Goal: Check status: Check status

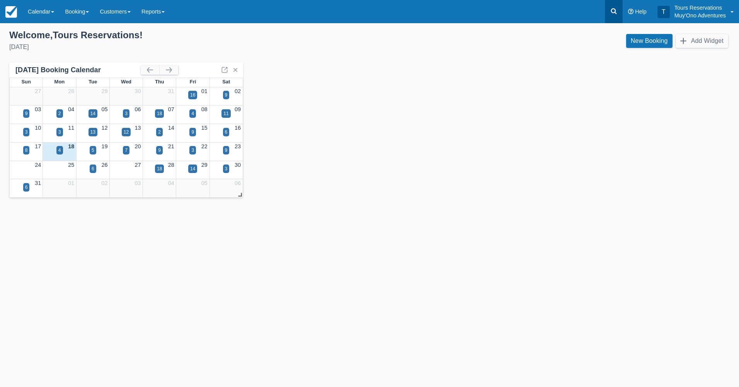
click at [612, 14] on icon at bounding box center [614, 11] width 8 height 8
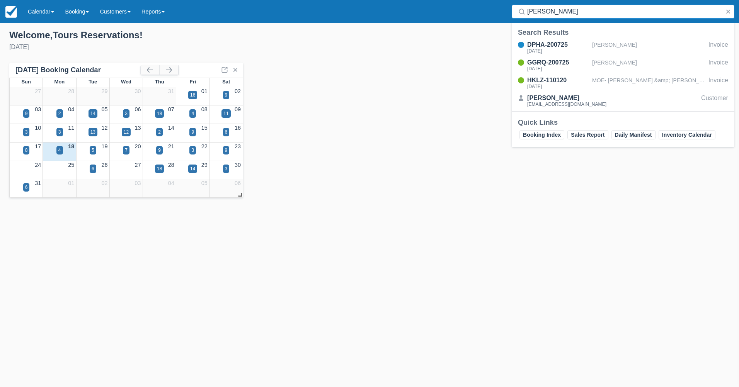
drag, startPoint x: 574, startPoint y: 13, endPoint x: 525, endPoint y: 12, distance: 48.3
click at [525, 12] on div "[PERSON_NAME]" at bounding box center [623, 12] width 223 height 14
type input "[PERSON_NAME]"
click at [570, 48] on div "DPHA-200725" at bounding box center [558, 44] width 62 height 9
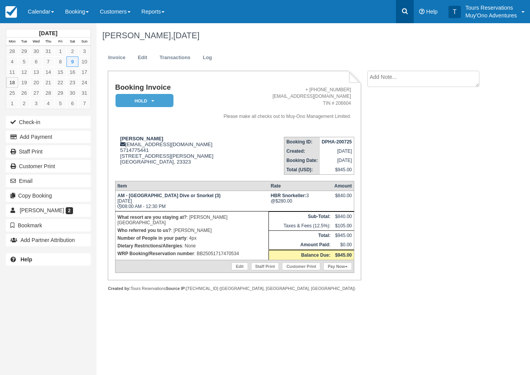
click at [402, 9] on icon at bounding box center [405, 11] width 8 height 8
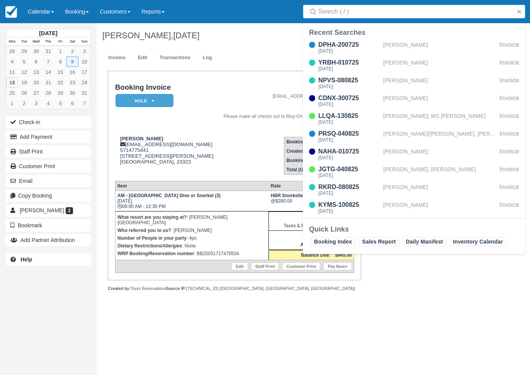
click at [404, 14] on input "Search" at bounding box center [416, 12] width 195 height 14
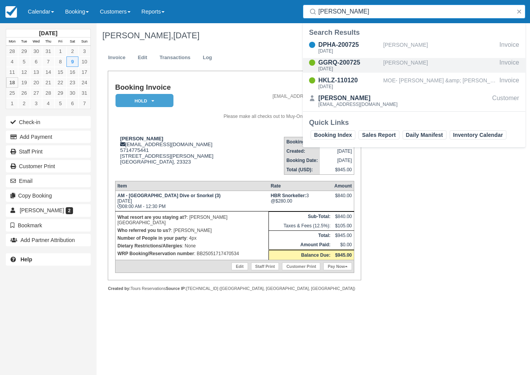
type input "[PERSON_NAME]"
click at [398, 61] on div "[PERSON_NAME]" at bounding box center [439, 65] width 113 height 15
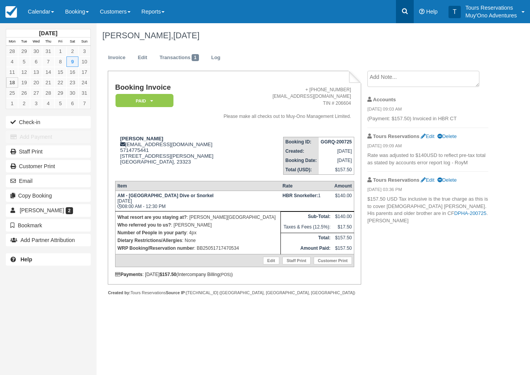
click at [407, 10] on icon at bounding box center [405, 11] width 8 height 8
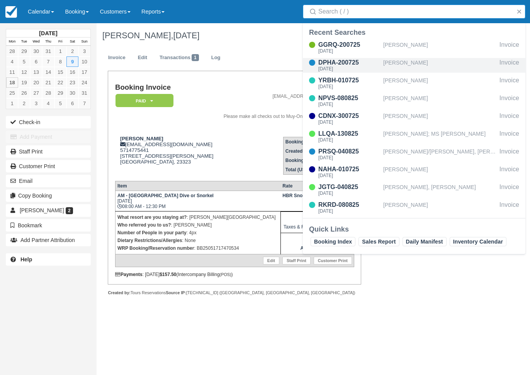
click at [399, 60] on div "[PERSON_NAME]" at bounding box center [439, 65] width 113 height 15
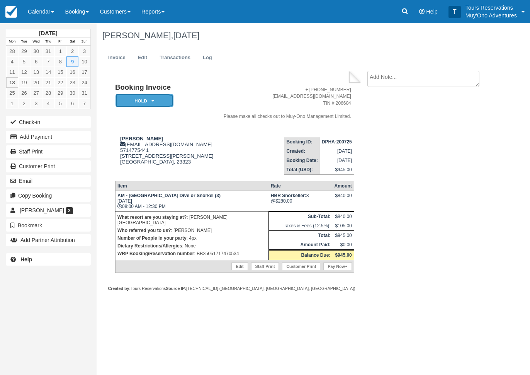
click at [163, 100] on em "HOLD" at bounding box center [145, 101] width 58 height 14
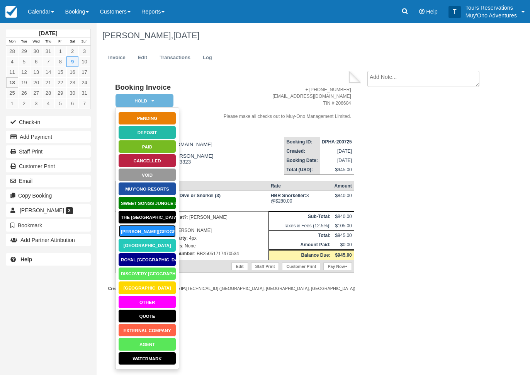
click at [153, 232] on link "[PERSON_NAME][GEOGRAPHIC_DATA]" at bounding box center [147, 232] width 58 height 14
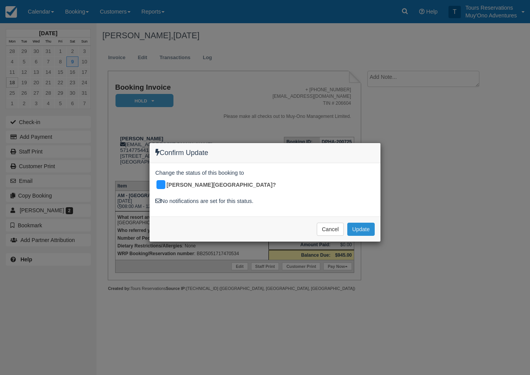
click at [359, 223] on button "Update" at bounding box center [361, 229] width 27 height 13
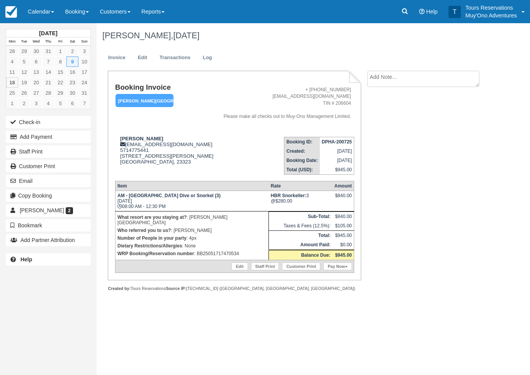
click at [291, 49] on ul "Invoice Edit Transactions Log" at bounding box center [295, 59] width 386 height 23
